Goal: Find specific page/section: Find specific page/section

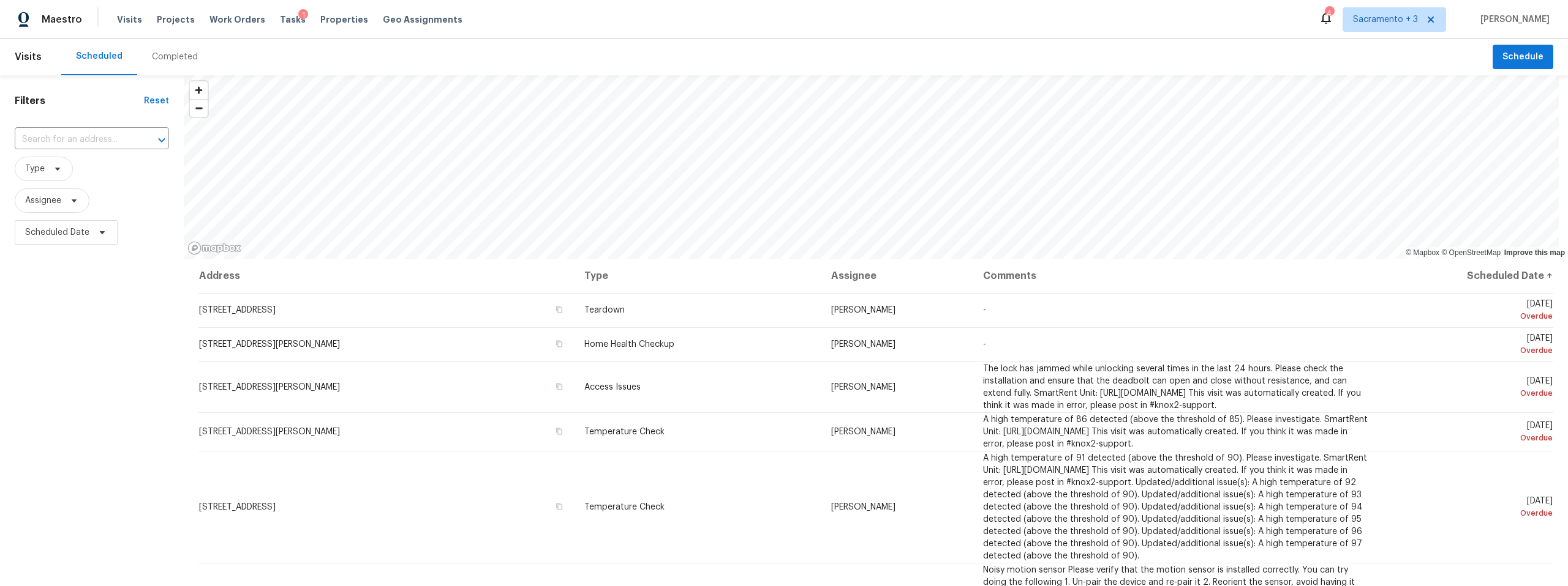
scroll to position [518, 0]
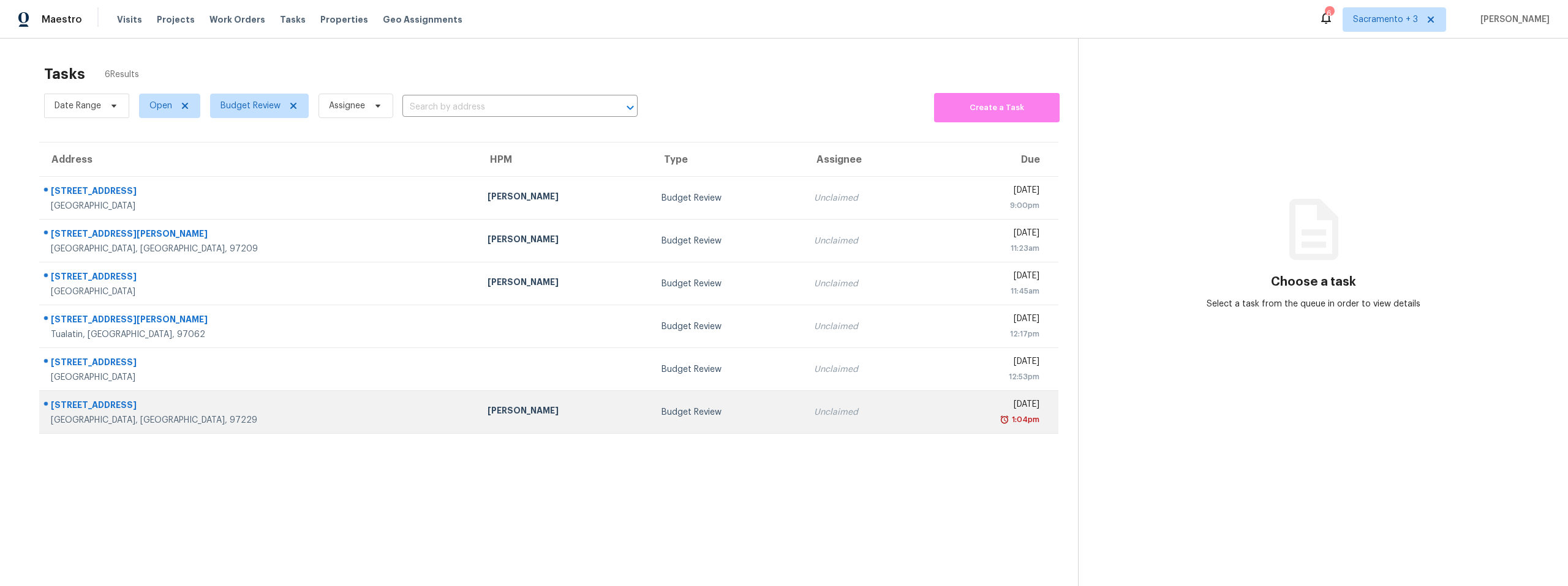
click at [116, 407] on div "[STREET_ADDRESS]" at bounding box center [259, 407] width 417 height 15
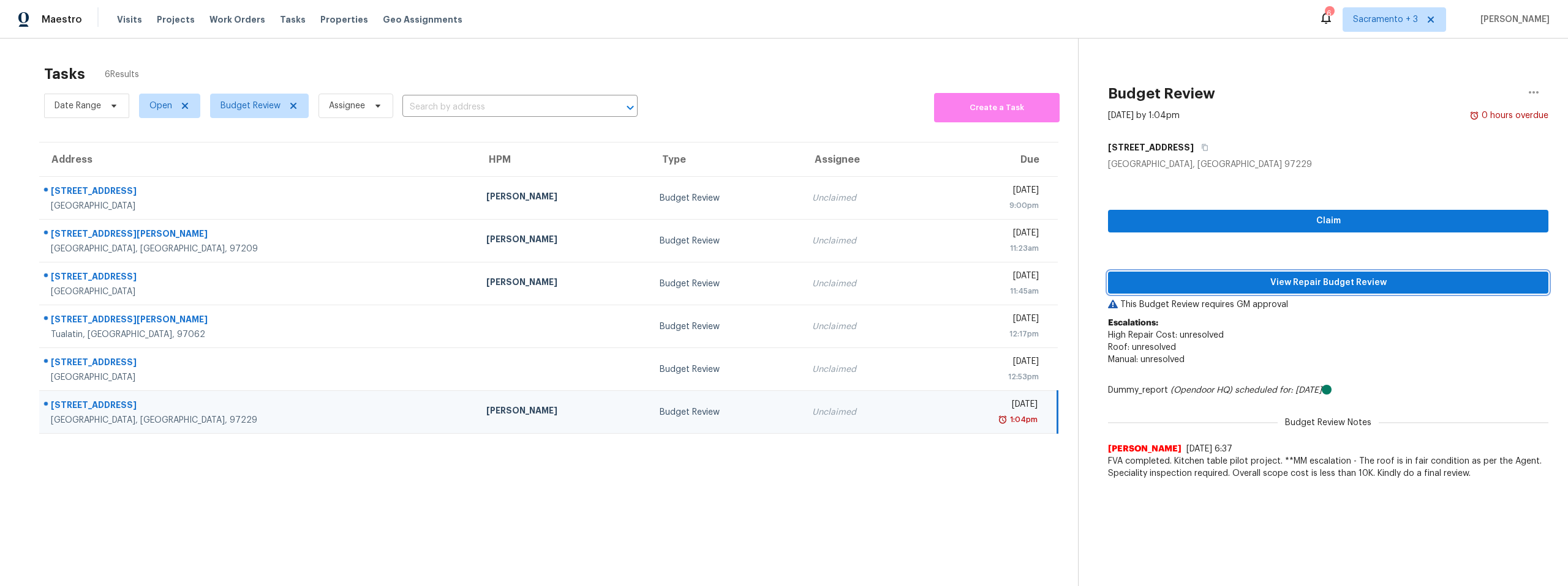
click at [1362, 280] on span "View Repair Budget Review" at bounding box center [1328, 283] width 420 height 15
